Goal: Subscribe to service/newsletter

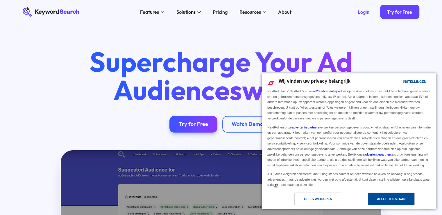
click at [398, 197] on div "Alles toestaan" at bounding box center [391, 198] width 29 height 6
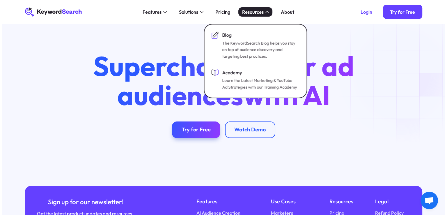
scroll to position [2123, 0]
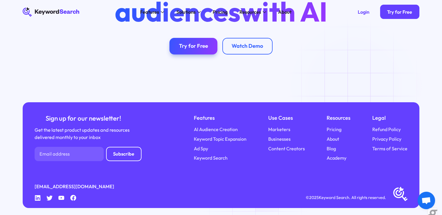
click at [256, 170] on div "Sign up for our newsletter! Get the latest product updates and resources delive…" at bounding box center [221, 155] width 397 height 106
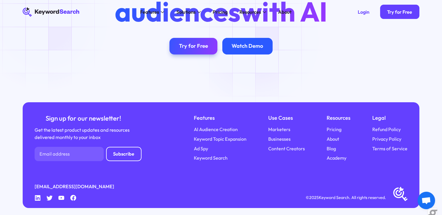
click at [259, 43] on div "Watch Demo" at bounding box center [247, 46] width 31 height 7
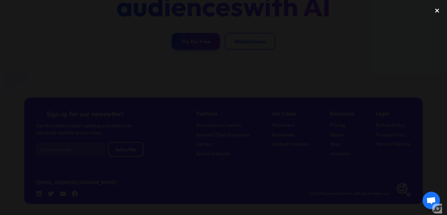
click at [440, 7] on div "close lightbox" at bounding box center [437, 10] width 20 height 13
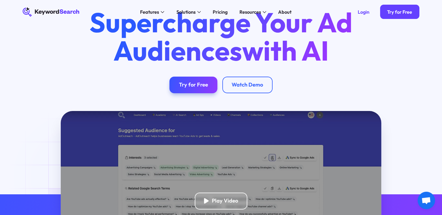
scroll to position [0, 0]
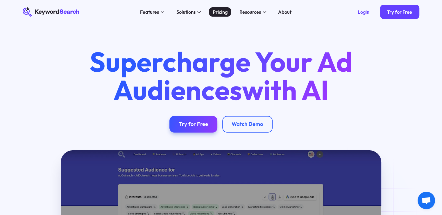
click at [220, 10] on div "Pricing" at bounding box center [220, 11] width 15 height 7
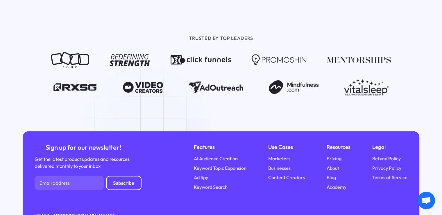
scroll to position [728, 0]
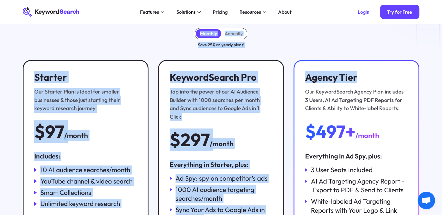
drag, startPoint x: 431, startPoint y: 32, endPoint x: 435, endPoint y: -1, distance: 32.5
click at [435, 0] on html "KeywordSearch Features AI Audience Builder Supercharge your Google and YouTube …" at bounding box center [221, 56] width 442 height 215
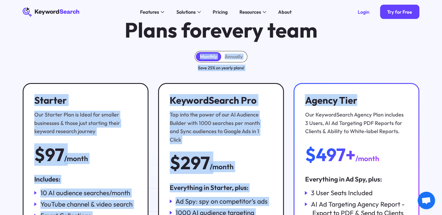
scroll to position [0, 0]
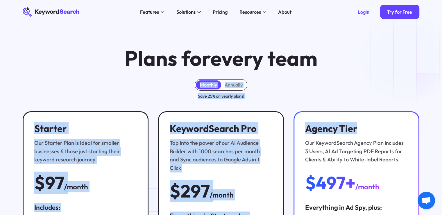
click at [410, 57] on div "Plans for every team" at bounding box center [221, 58] width 416 height 22
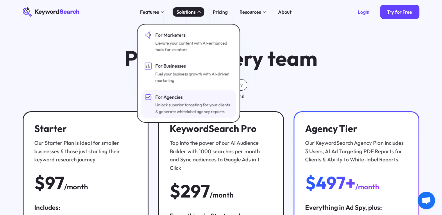
click at [186, 109] on div "Unlock superior targeting for your clients & generate whitelabel agency reports" at bounding box center [193, 108] width 76 height 13
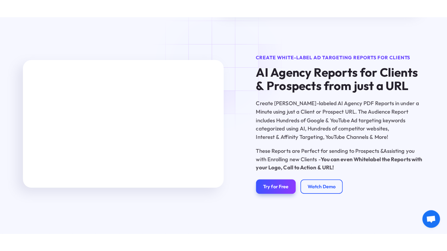
scroll to position [442, 0]
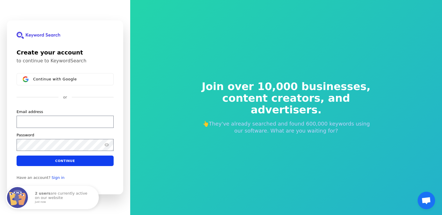
scroll to position [7, 0]
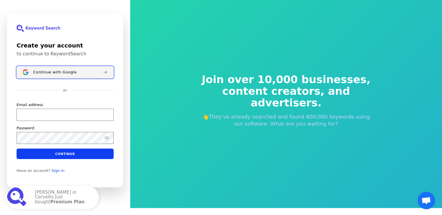
click at [80, 70] on div "Continue with Google" at bounding box center [65, 72] width 65 height 5
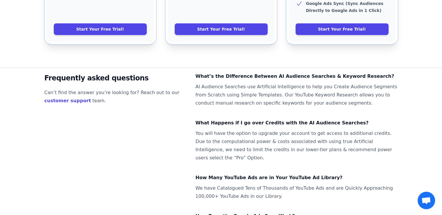
scroll to position [397, 0]
